Goal: Task Accomplishment & Management: Use online tool/utility

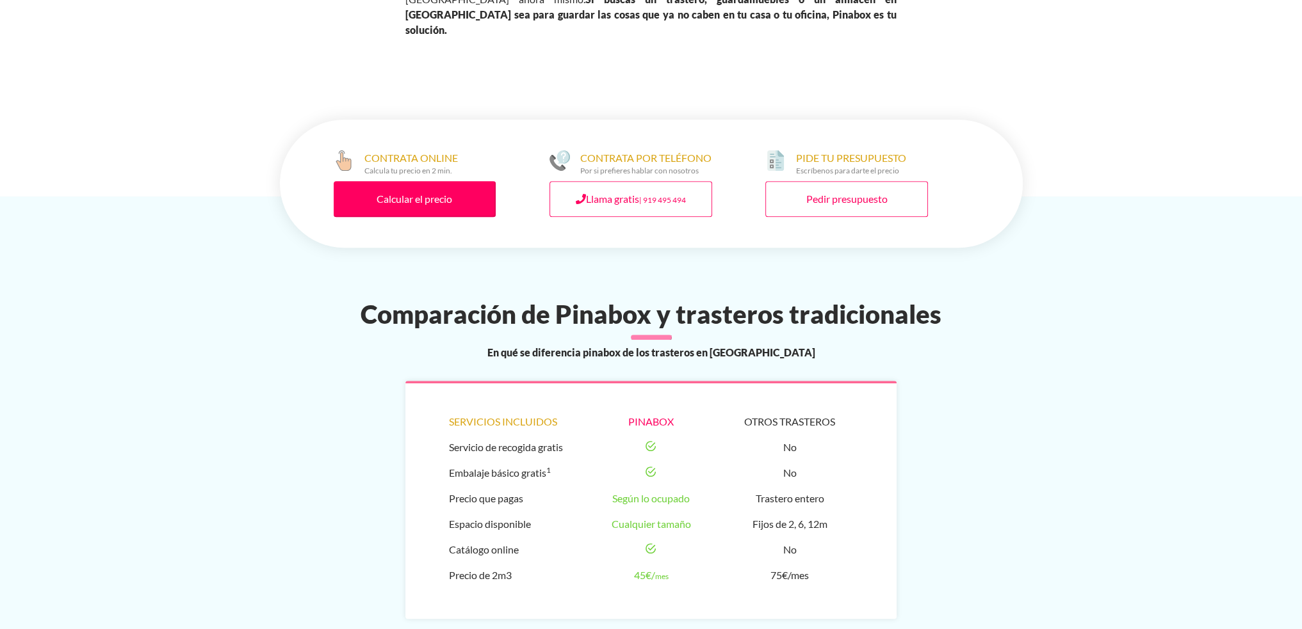
scroll to position [640, 0]
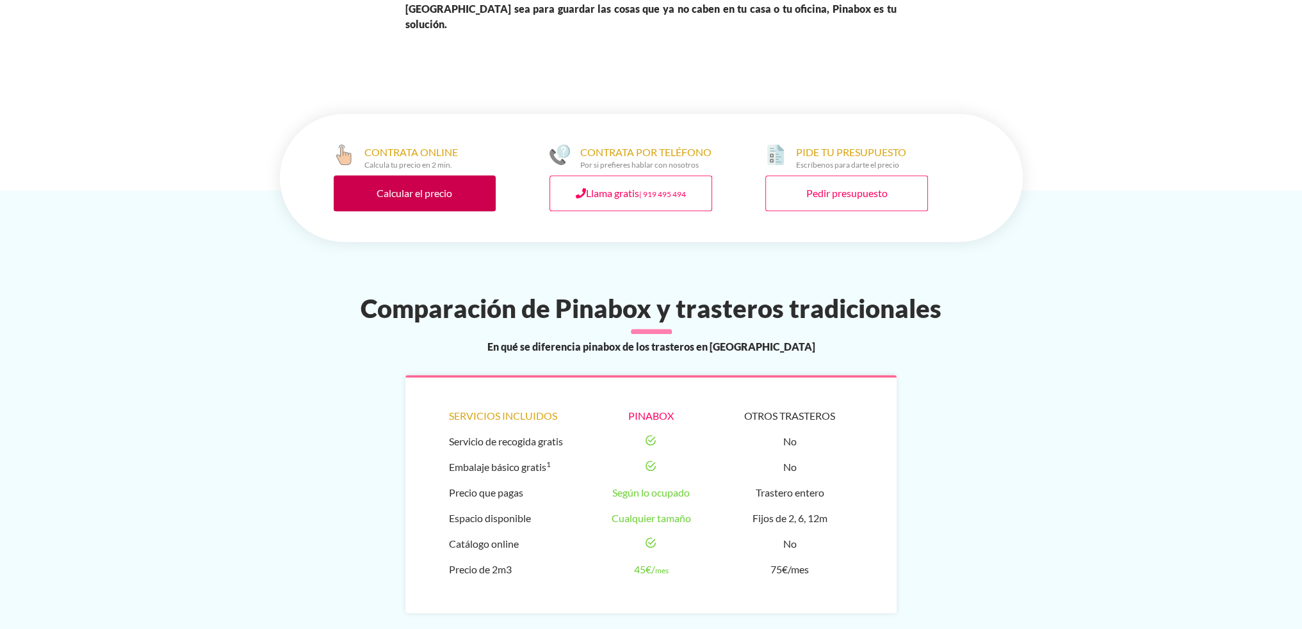
click at [412, 175] on link "Calcular el precio" at bounding box center [415, 193] width 163 height 36
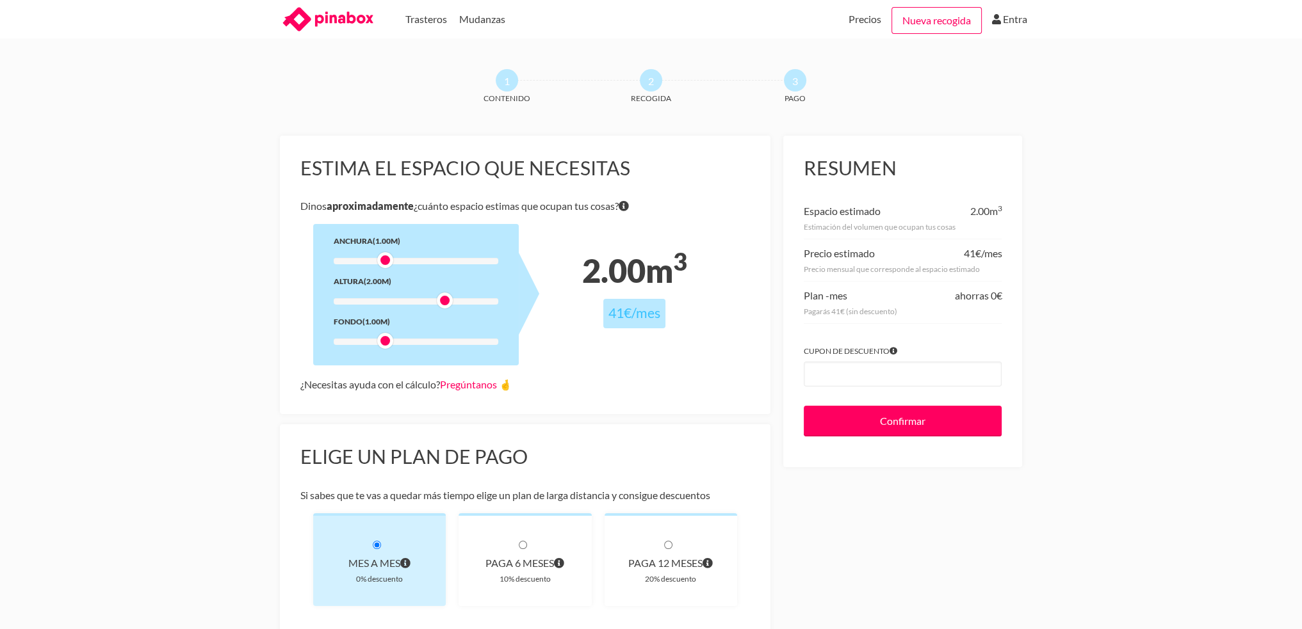
drag, startPoint x: 384, startPoint y: 299, endPoint x: 448, endPoint y: 300, distance: 64.0
click at [448, 300] on div at bounding box center [445, 301] width 16 height 16
click at [457, 302] on div at bounding box center [416, 301] width 165 height 6
click at [450, 302] on div at bounding box center [416, 301] width 165 height 6
click at [446, 302] on div at bounding box center [416, 301] width 165 height 6
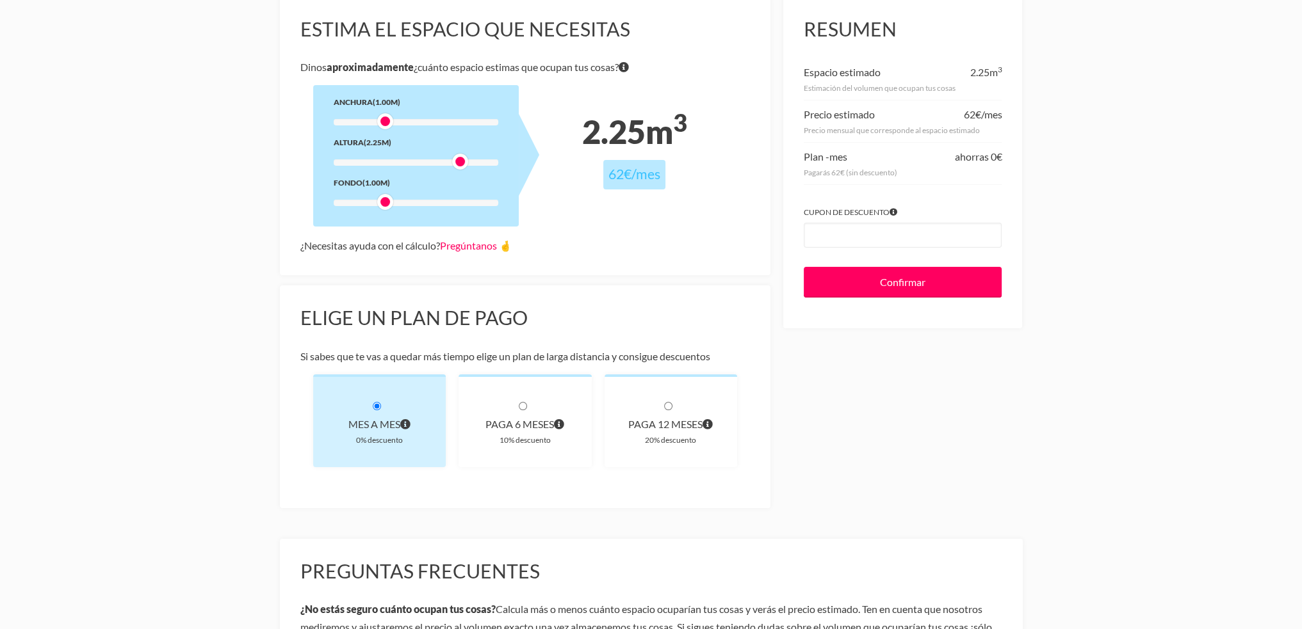
scroll to position [64, 0]
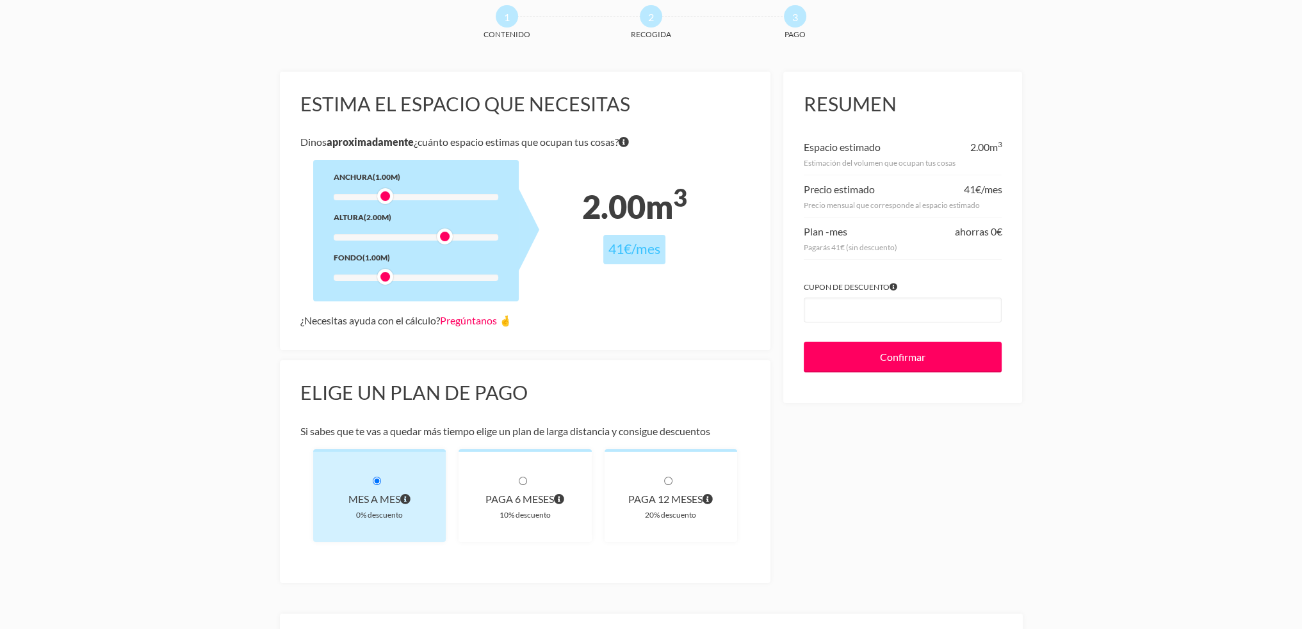
drag, startPoint x: 458, startPoint y: 238, endPoint x: 448, endPoint y: 238, distance: 9.6
click at [448, 238] on div at bounding box center [445, 237] width 16 height 16
